Goal: Information Seeking & Learning: Check status

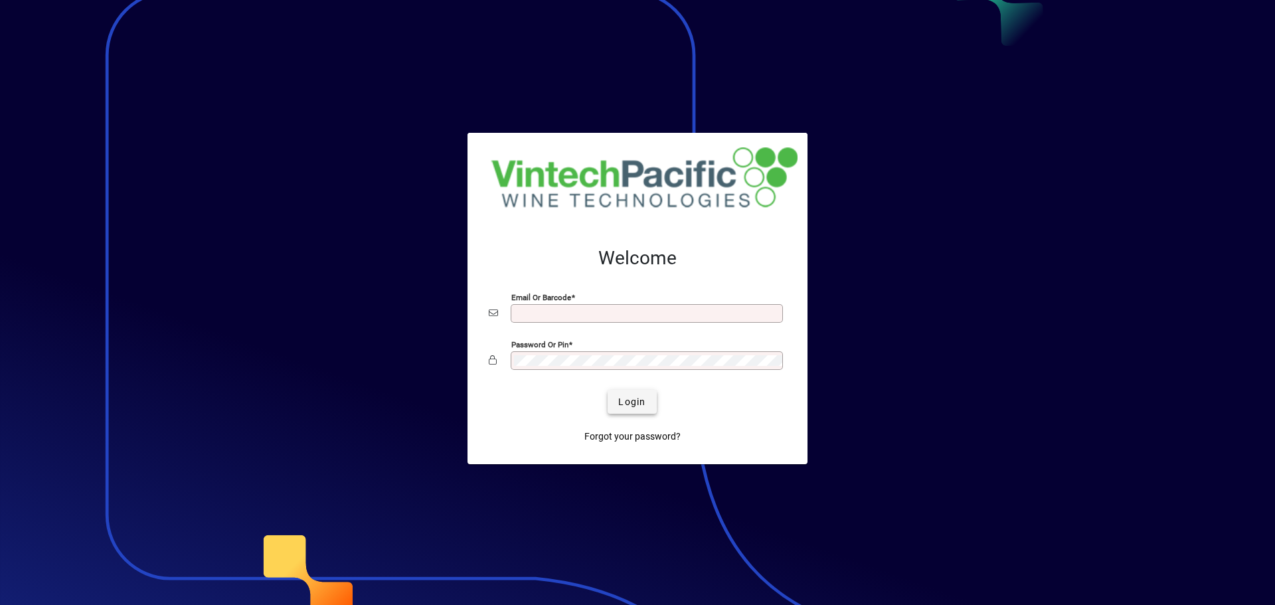
type input "**********"
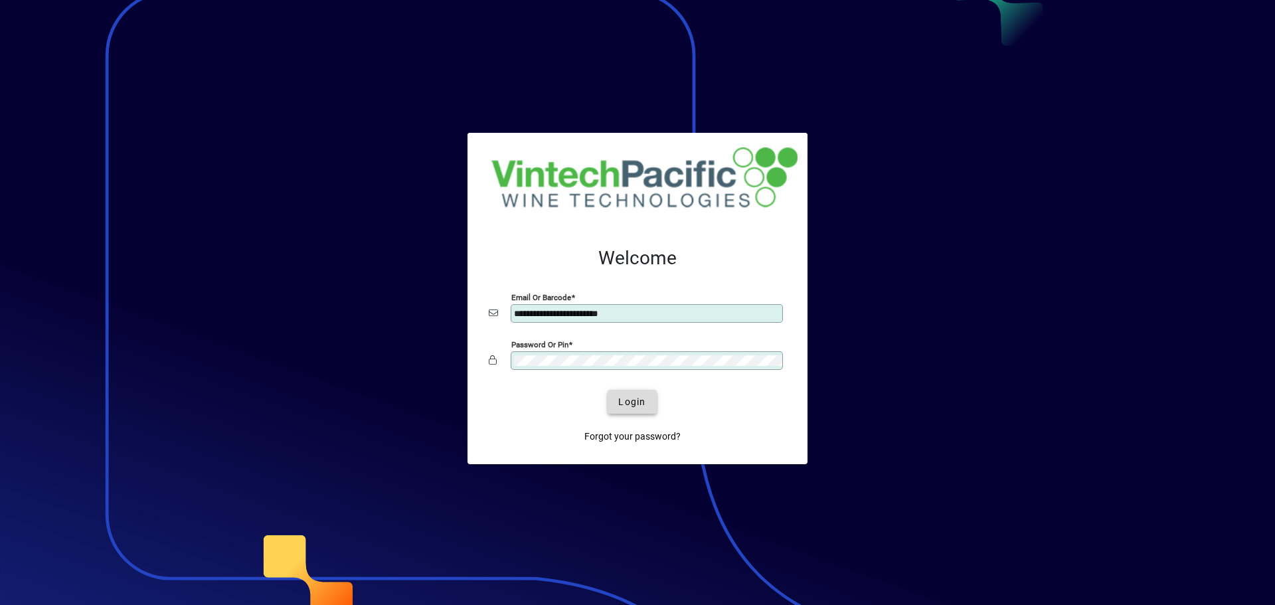
click at [628, 392] on span "submit" at bounding box center [632, 402] width 48 height 32
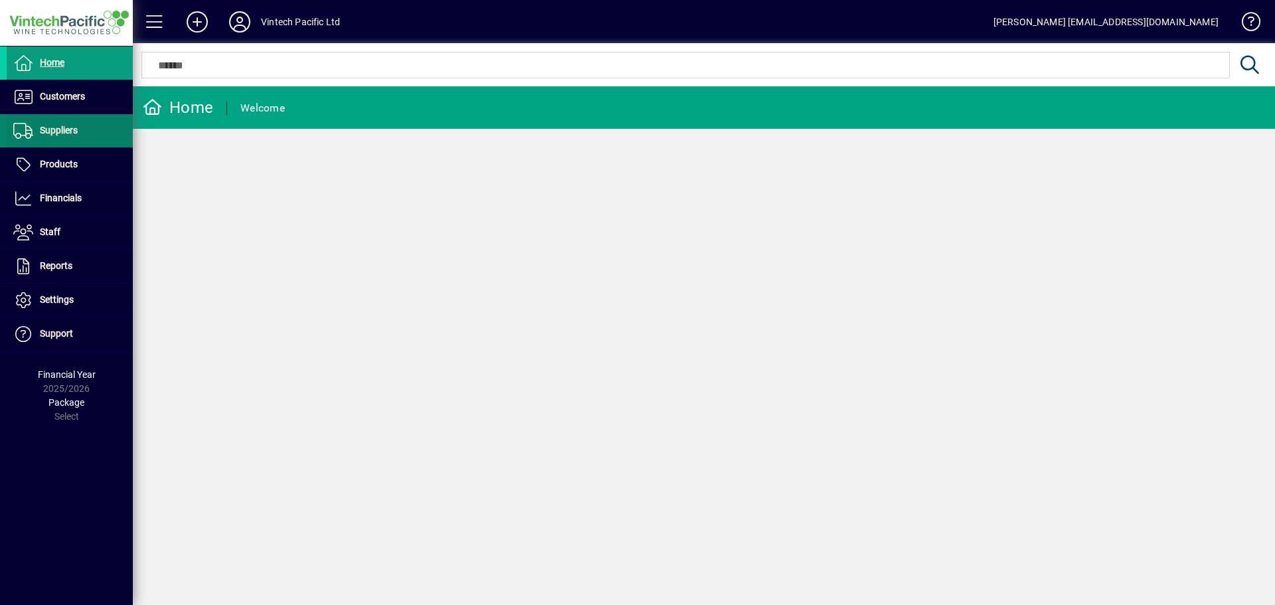
drag, startPoint x: 86, startPoint y: 139, endPoint x: 93, endPoint y: 133, distance: 8.9
click at [86, 139] on span at bounding box center [70, 131] width 126 height 32
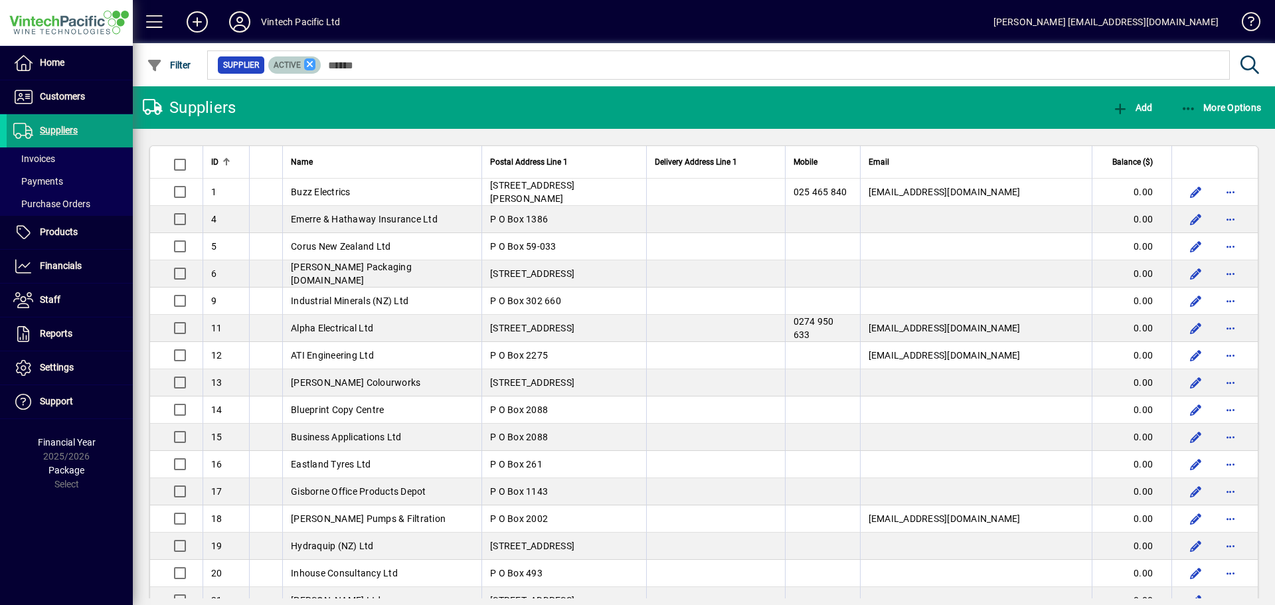
click at [308, 63] on icon at bounding box center [310, 64] width 12 height 12
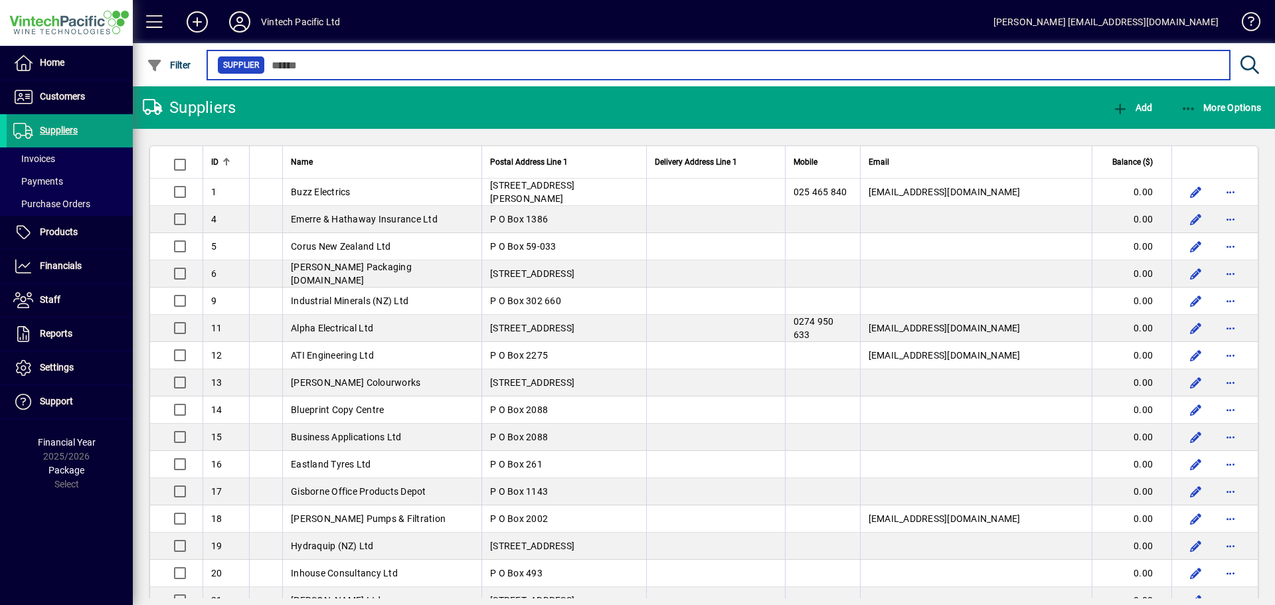
click at [317, 63] on input "text" at bounding box center [742, 65] width 954 height 19
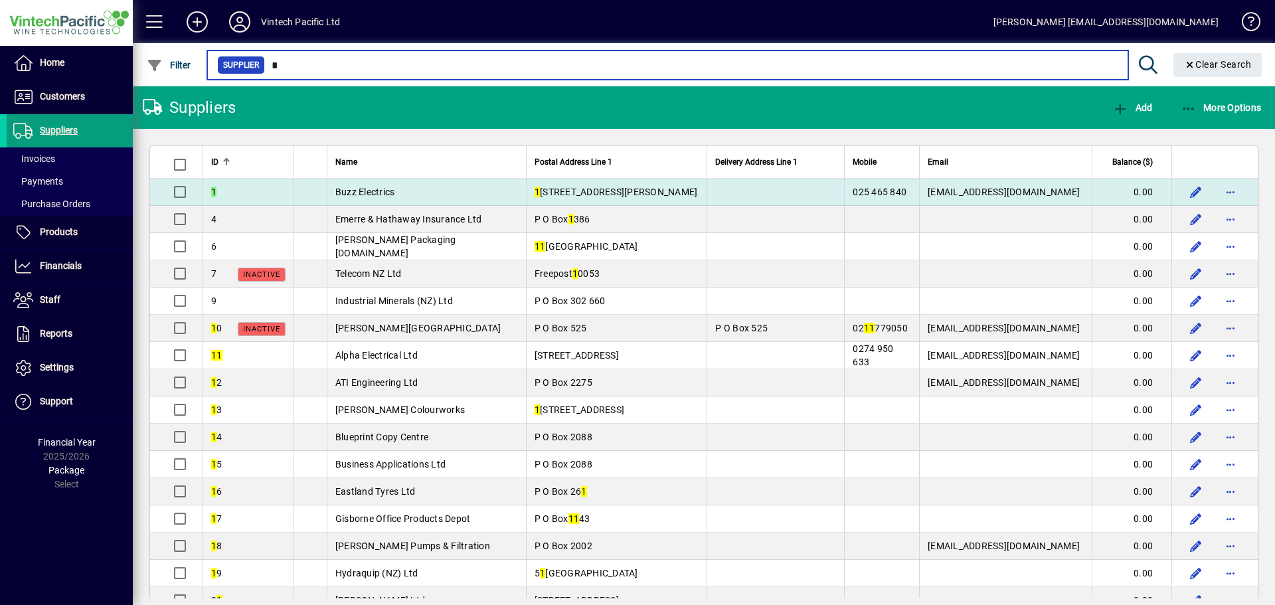
type input "*"
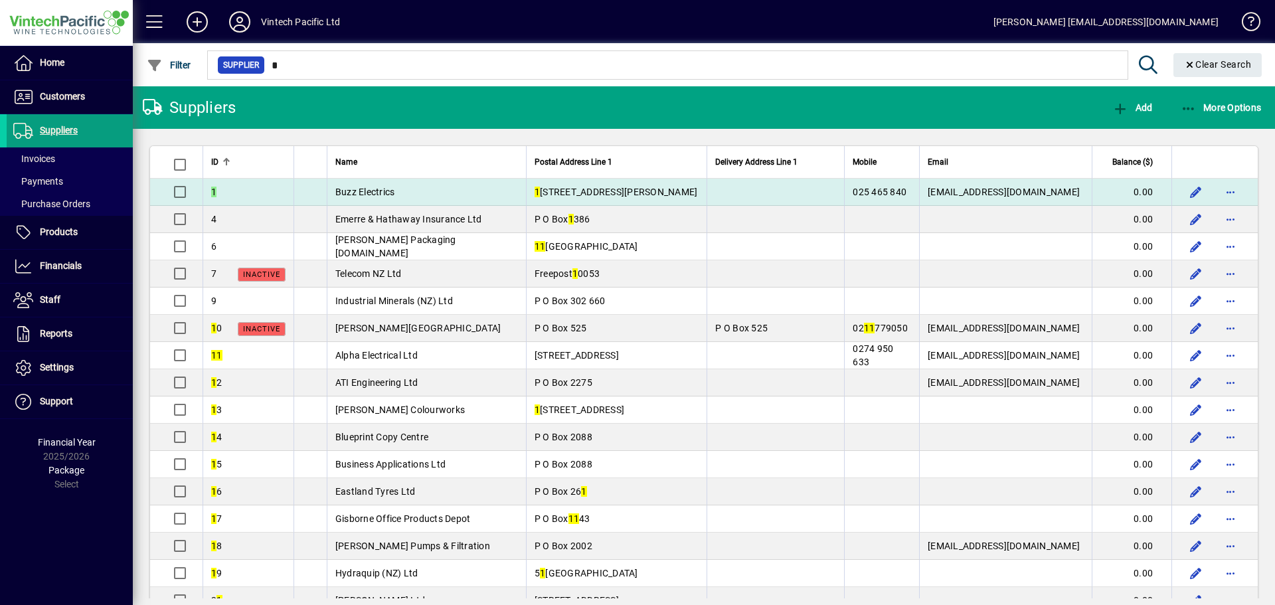
click at [369, 194] on span "Buzz Electrics" at bounding box center [365, 192] width 60 height 11
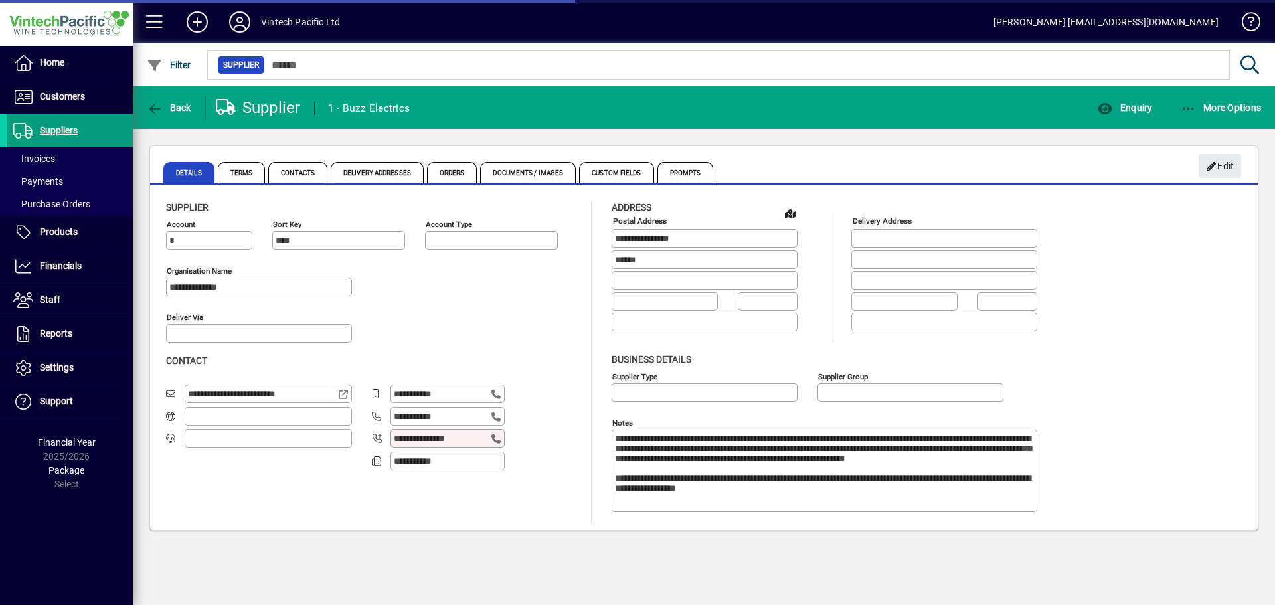
type input "**********"
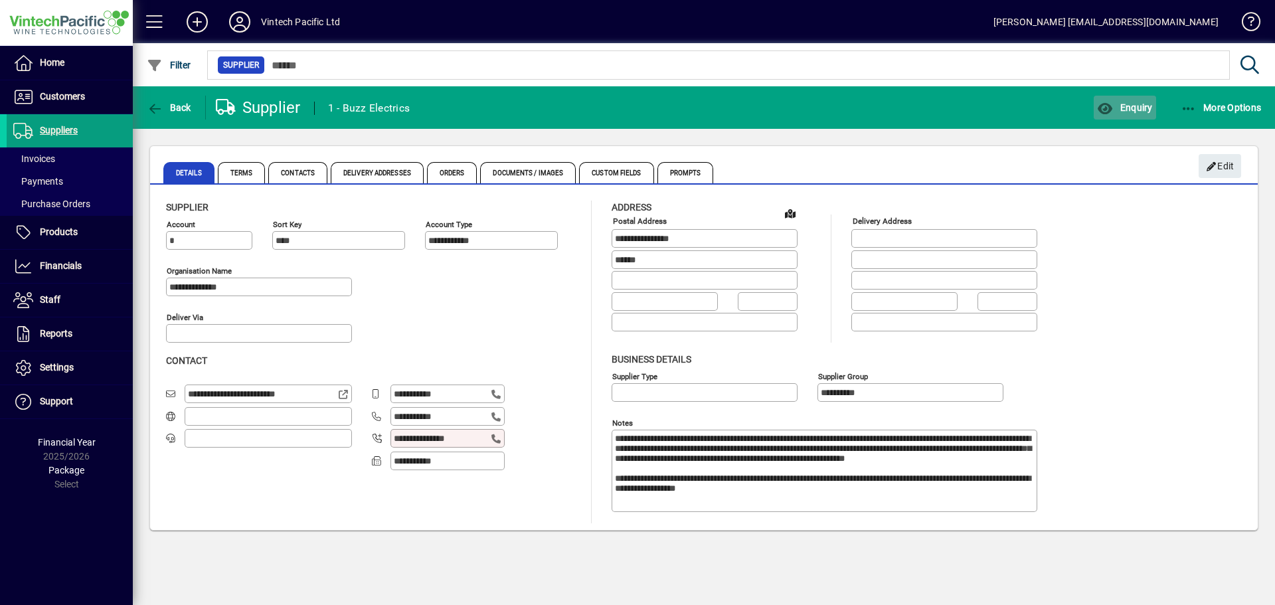
click at [1126, 102] on span "Enquiry" at bounding box center [1124, 107] width 55 height 11
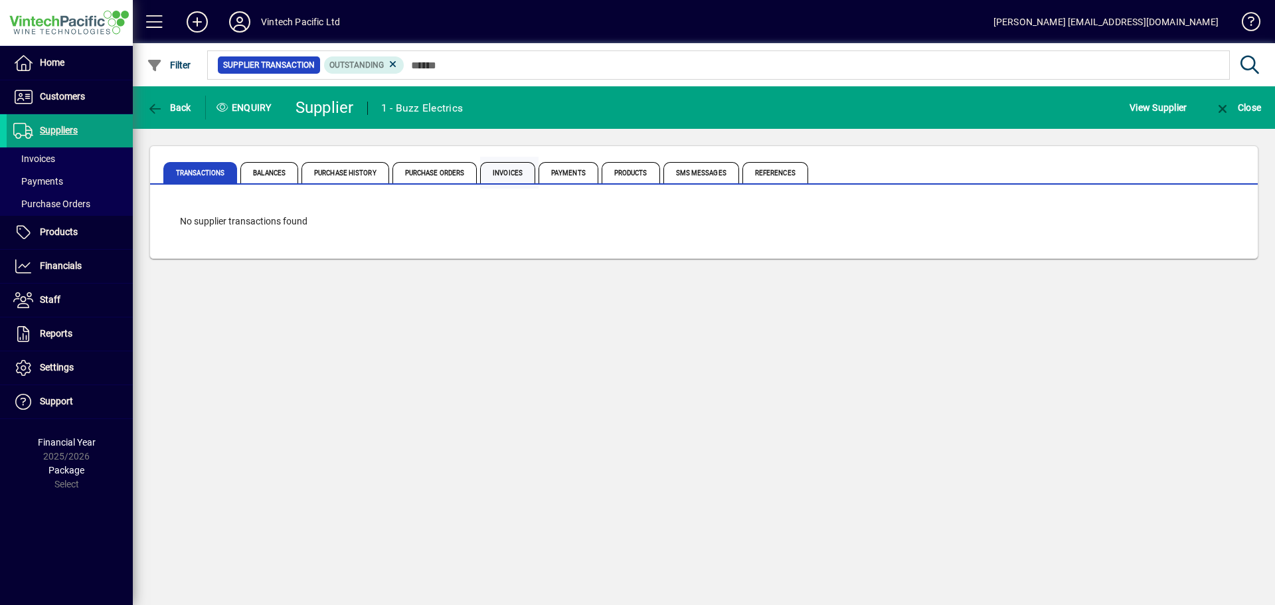
click at [515, 174] on span "Invoices" at bounding box center [507, 172] width 55 height 21
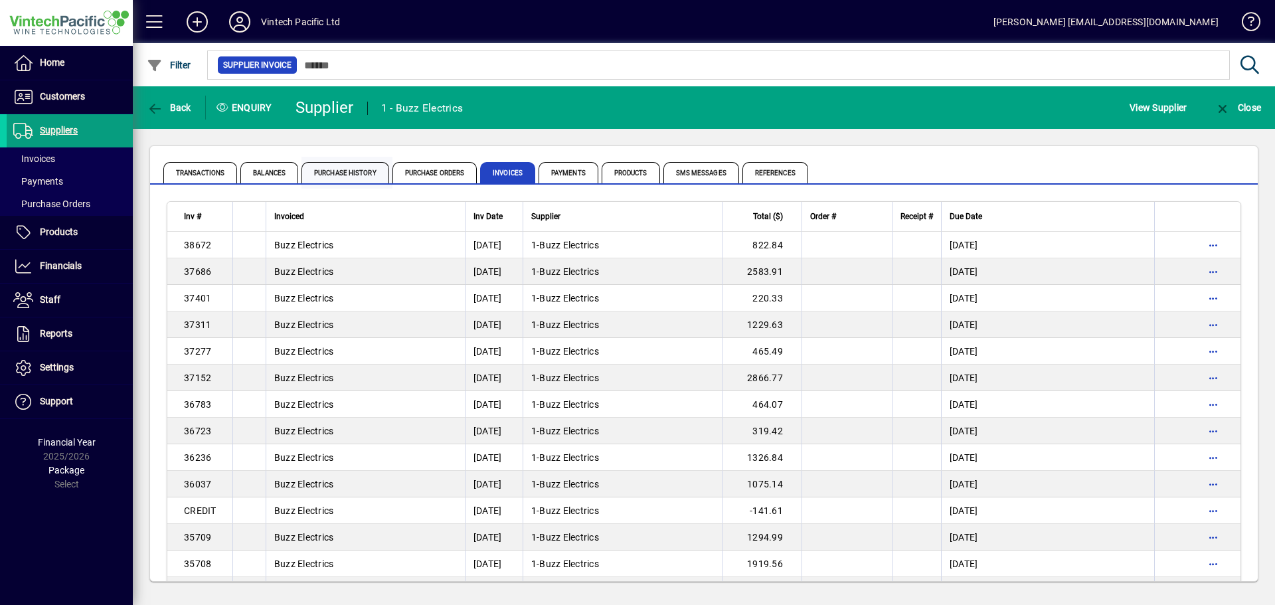
click at [339, 176] on span "Purchase History" at bounding box center [346, 172] width 88 height 21
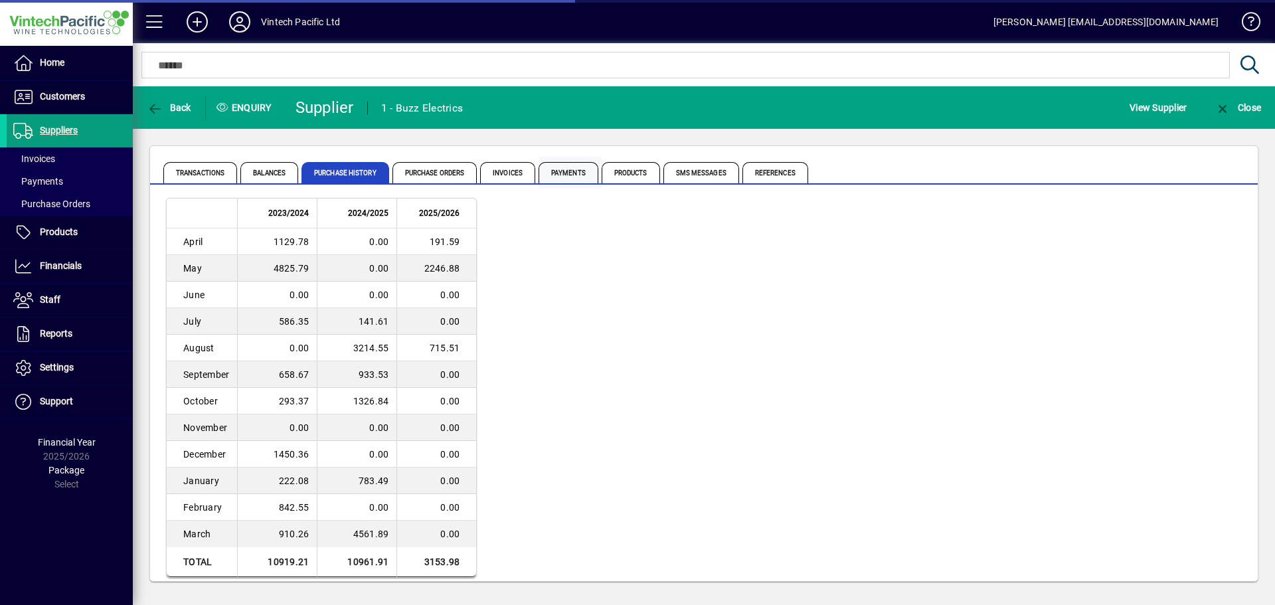
click at [546, 169] on span "Payments" at bounding box center [569, 172] width 60 height 21
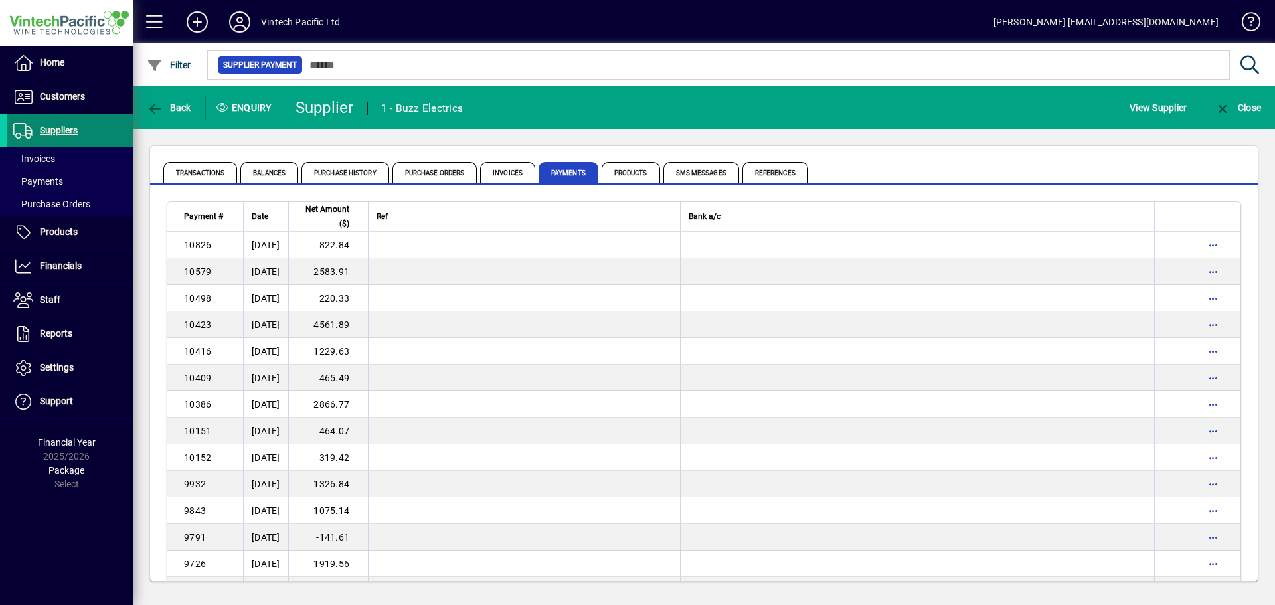
click at [72, 137] on span "Suppliers" at bounding box center [42, 131] width 71 height 16
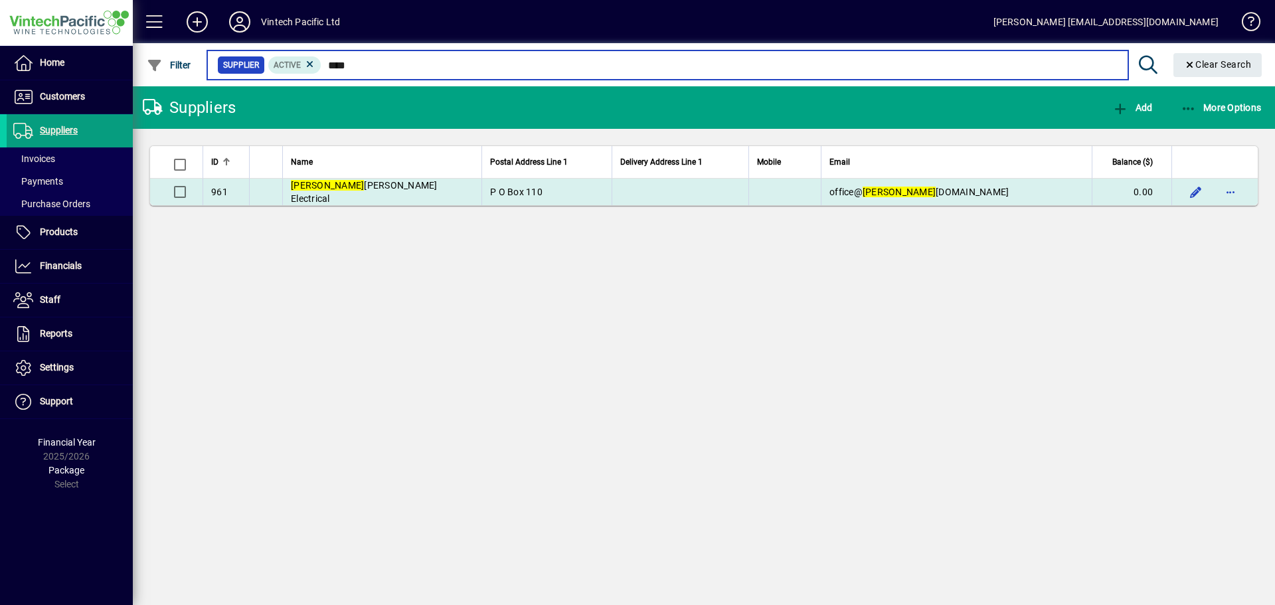
type input "****"
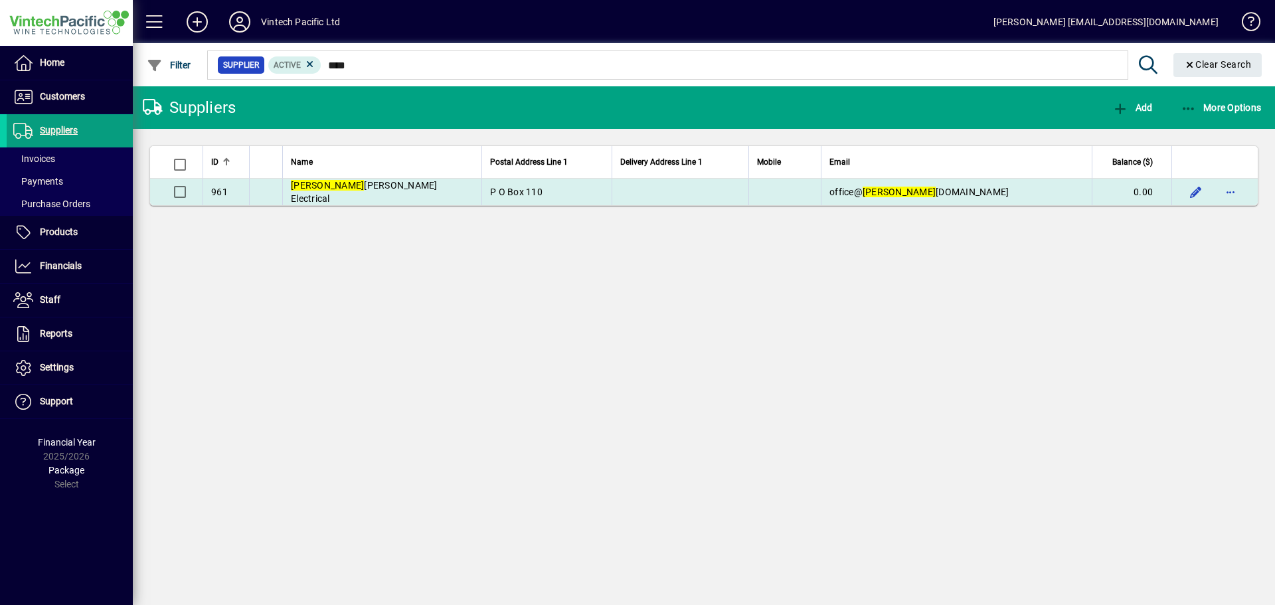
click at [371, 189] on span "Boyd Wilson Electrical" at bounding box center [364, 192] width 147 height 24
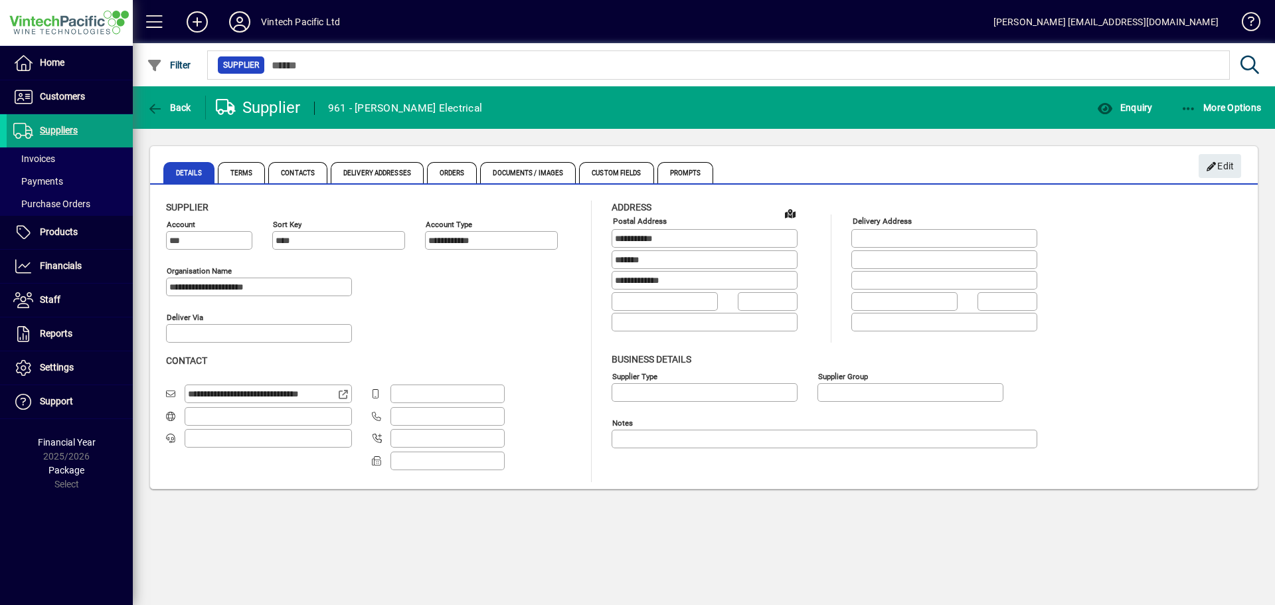
click at [1103, 126] on mat-toolbar-row "Back Supplier 961 - Boyd Wilson Electrical Enquiry More Options" at bounding box center [704, 107] width 1142 height 43
click at [1110, 103] on icon "button" at bounding box center [1105, 108] width 17 height 13
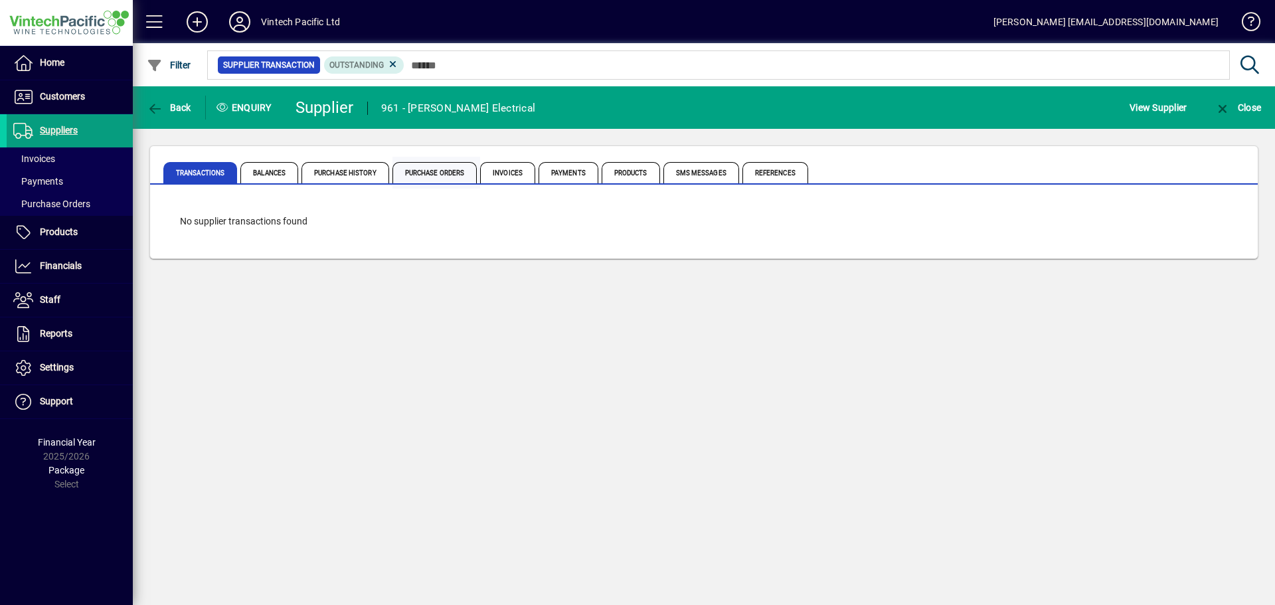
click at [456, 171] on span "Purchase Orders" at bounding box center [434, 172] width 85 height 21
click at [512, 173] on span "Invoices" at bounding box center [507, 172] width 55 height 21
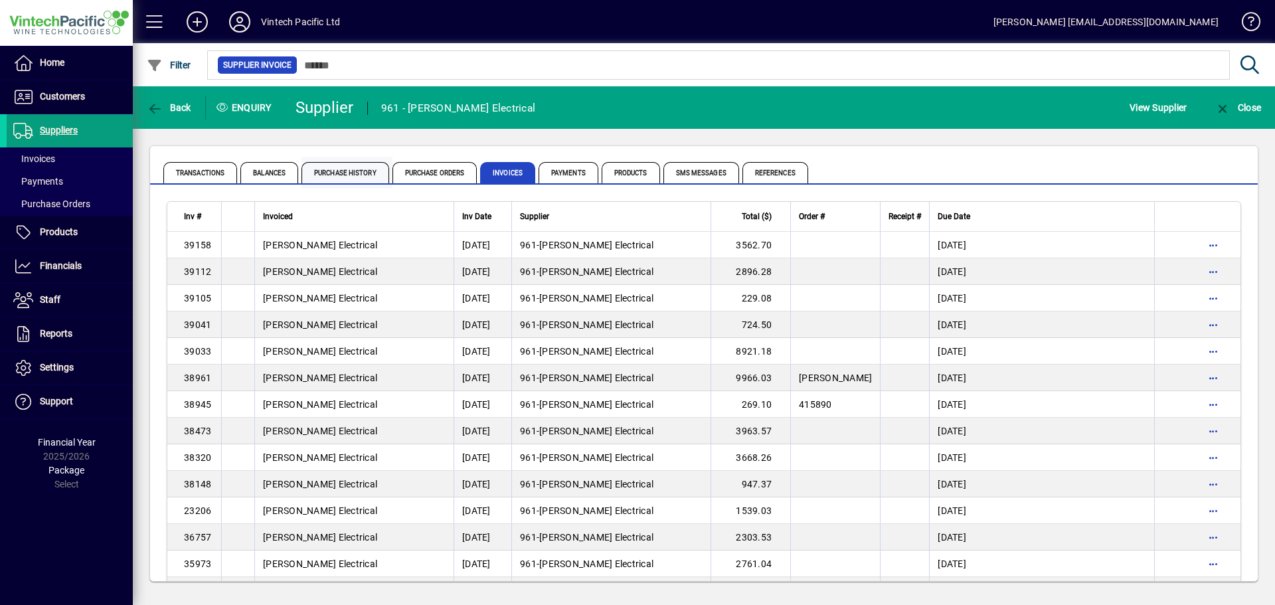
click at [319, 170] on span "Purchase History" at bounding box center [346, 172] width 88 height 21
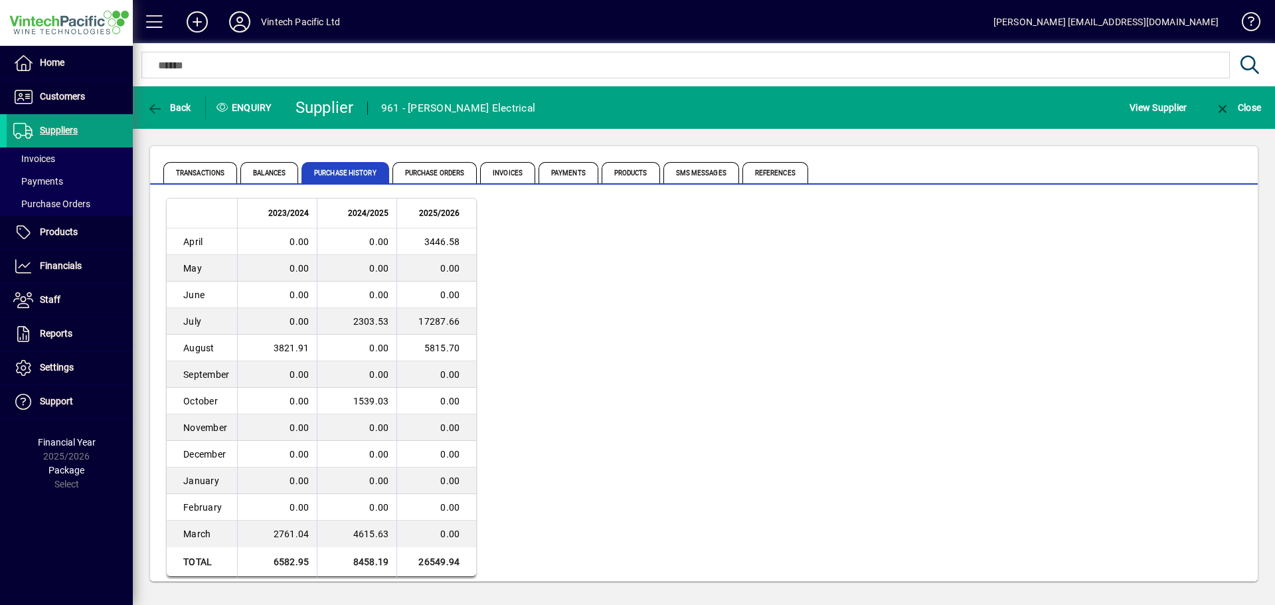
click at [262, 151] on div "Transactions Balances Purchase History Purchase Orders Invoices Payments Produc…" at bounding box center [704, 165] width 1108 height 39
click at [267, 171] on span "Balances" at bounding box center [269, 172] width 58 height 21
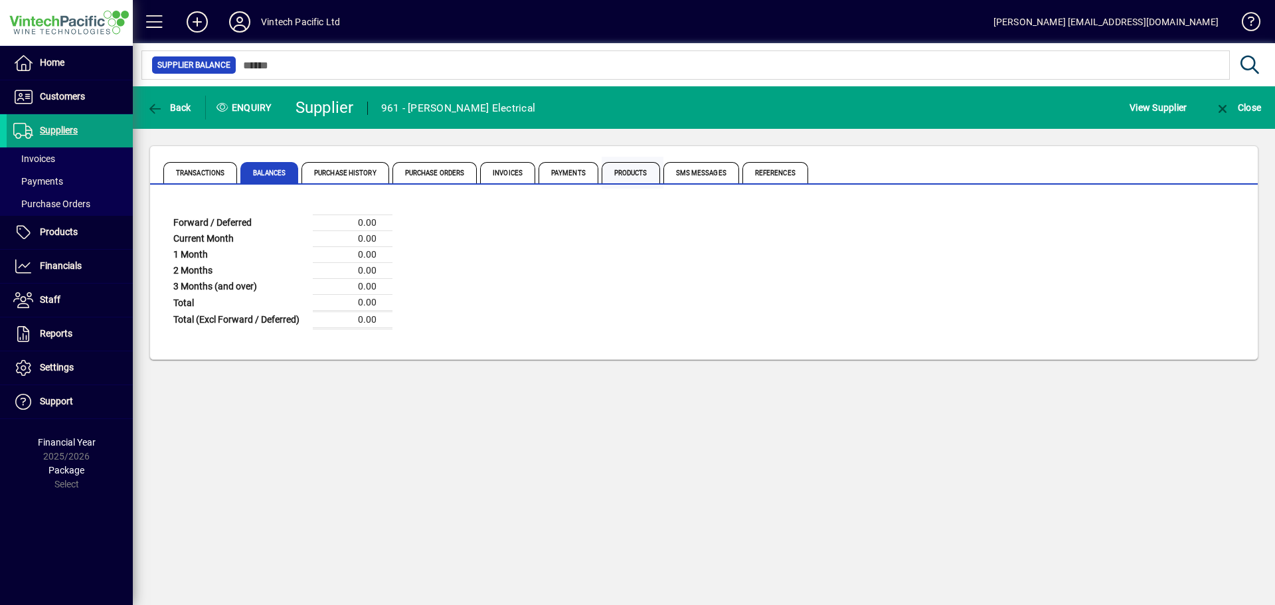
click at [605, 177] on span "Products" at bounding box center [631, 172] width 58 height 21
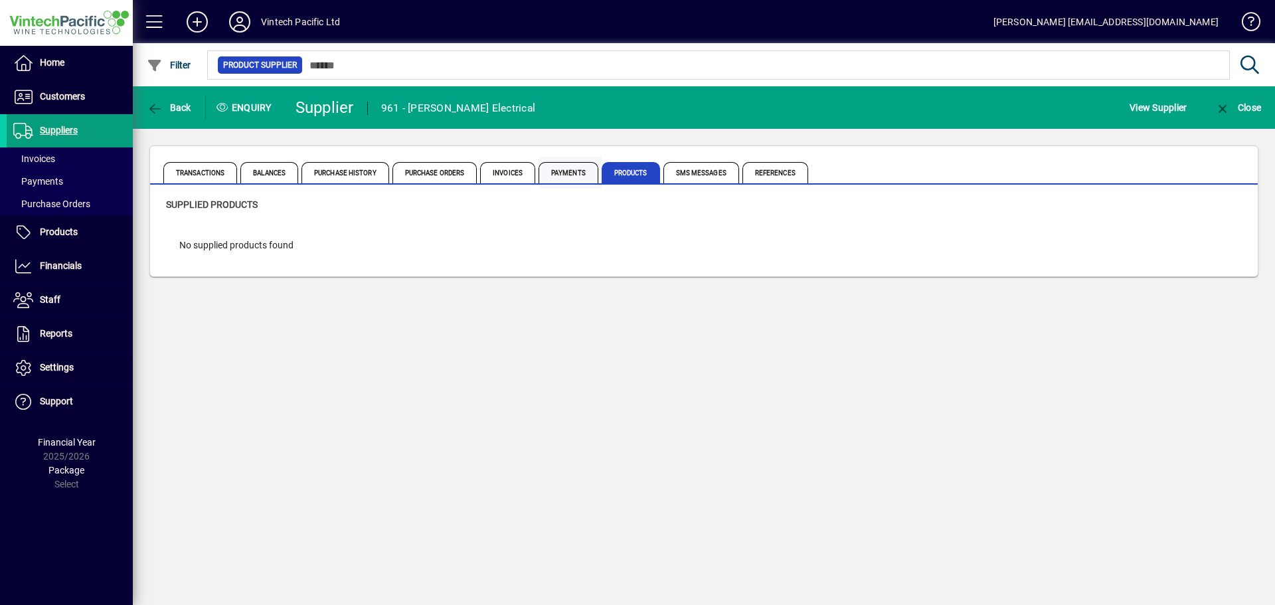
click at [584, 179] on span "Payments" at bounding box center [569, 172] width 60 height 21
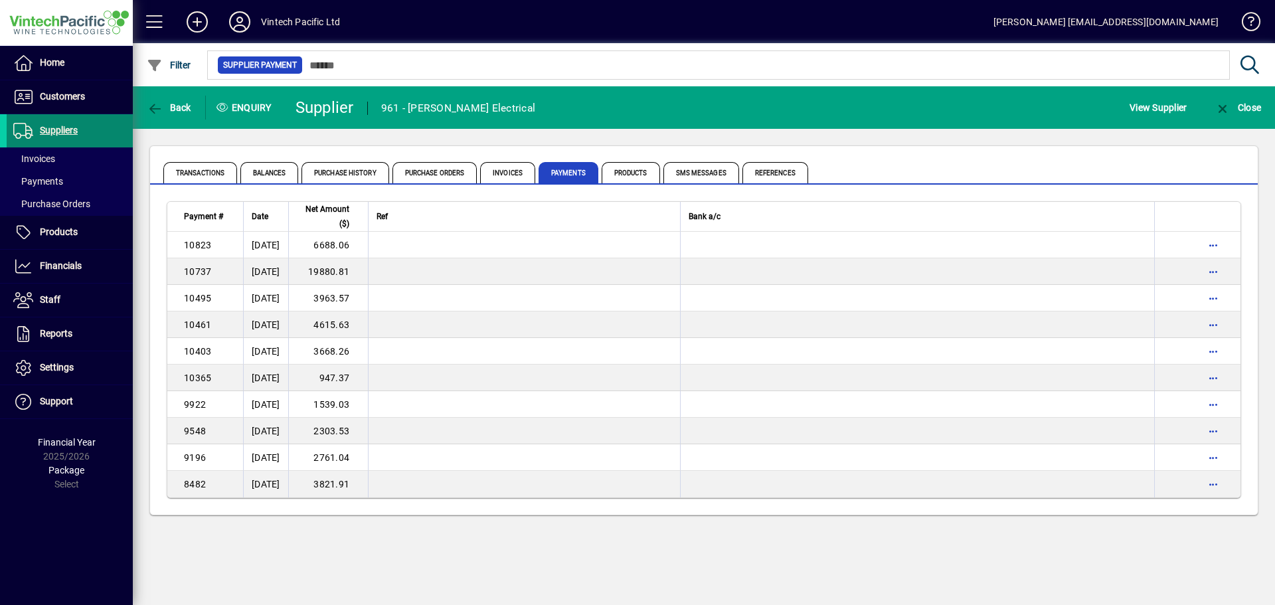
click at [38, 135] on span "Suppliers" at bounding box center [42, 131] width 71 height 16
